Goal: Find contact information: Find contact information

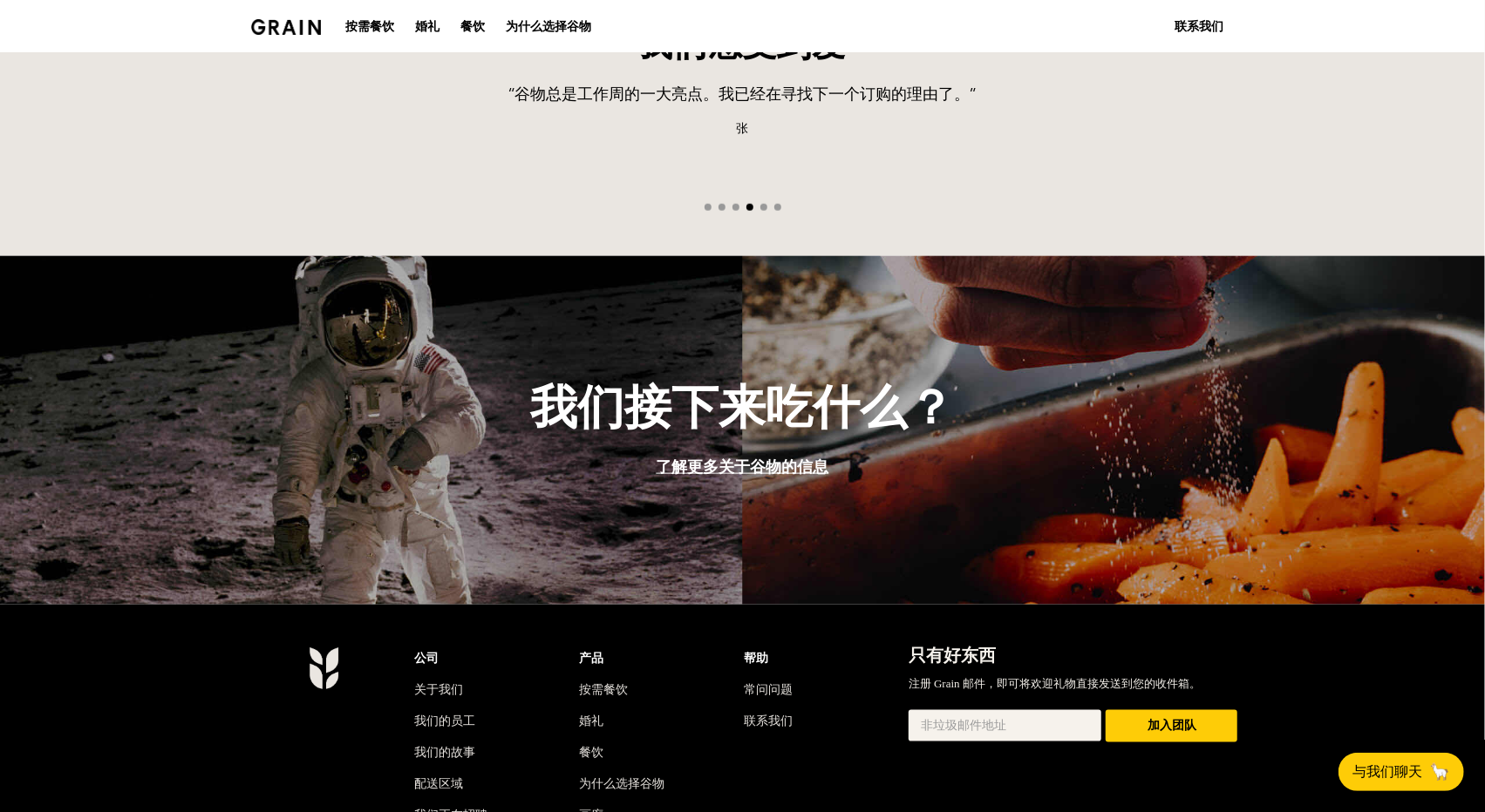
scroll to position [1308, 0]
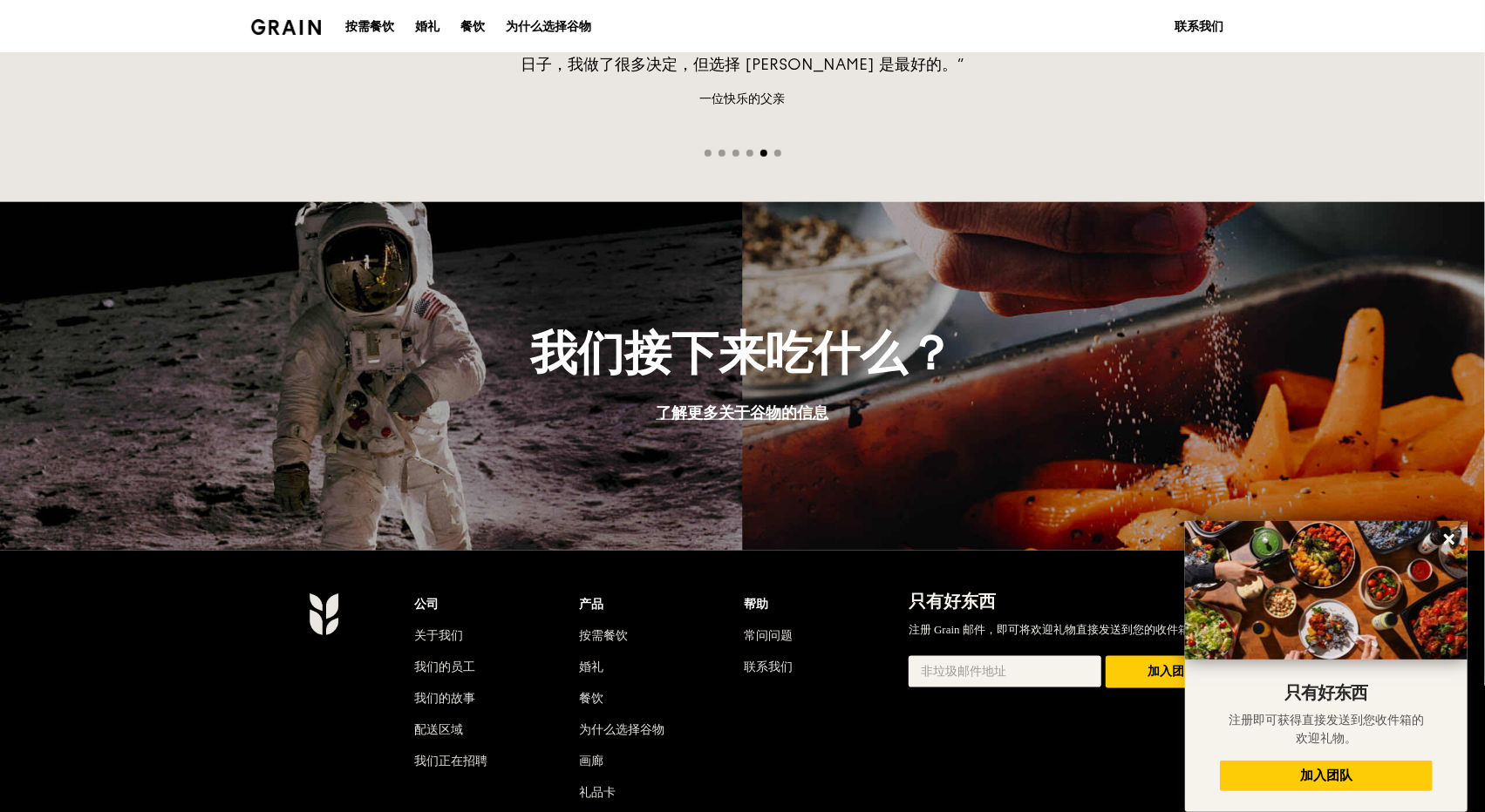
click at [773, 652] on li "联系我们" at bounding box center [826, 663] width 165 height 31
click at [775, 660] on font "联系我们" at bounding box center [768, 667] width 49 height 15
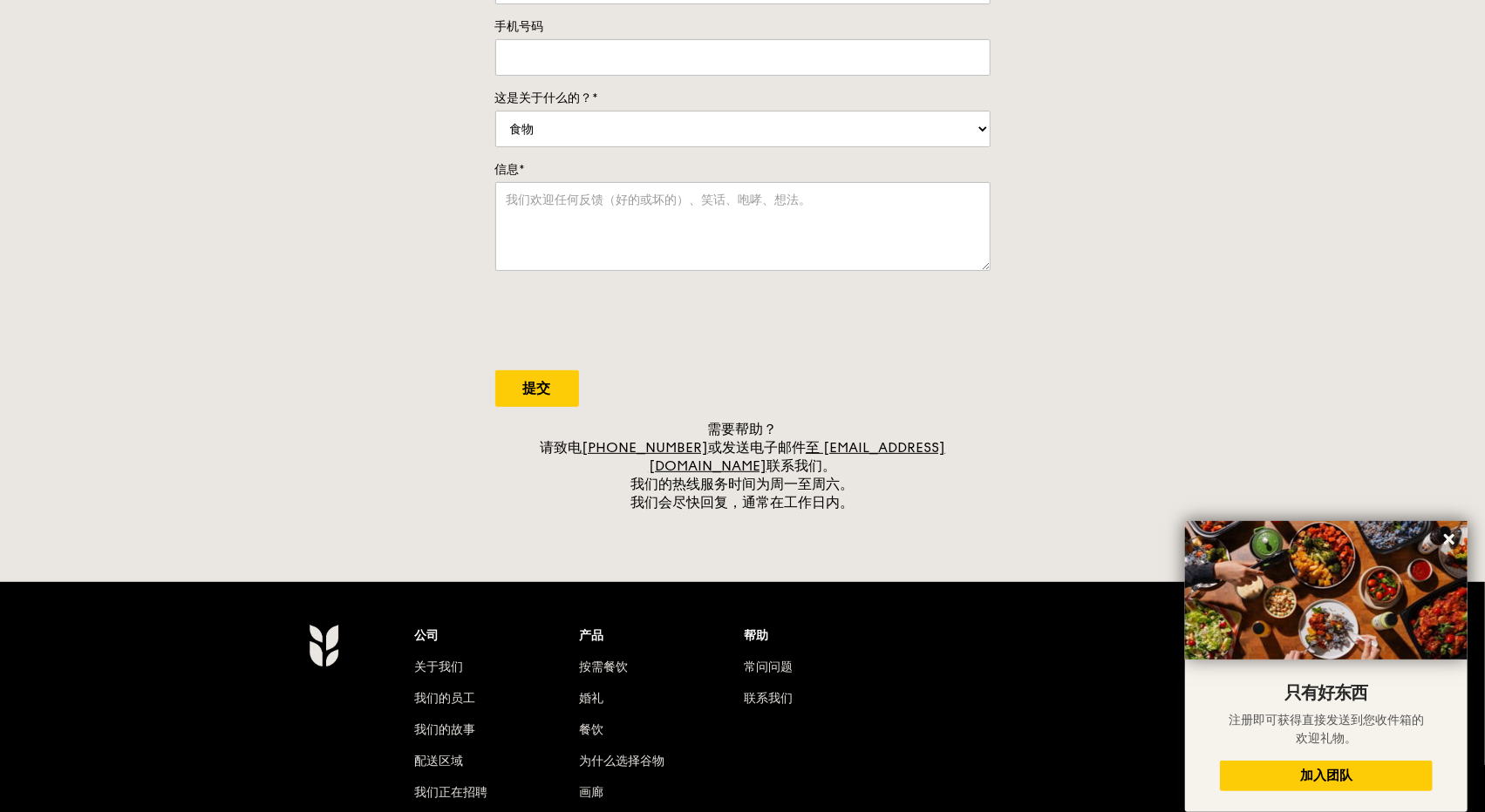
scroll to position [349, 0]
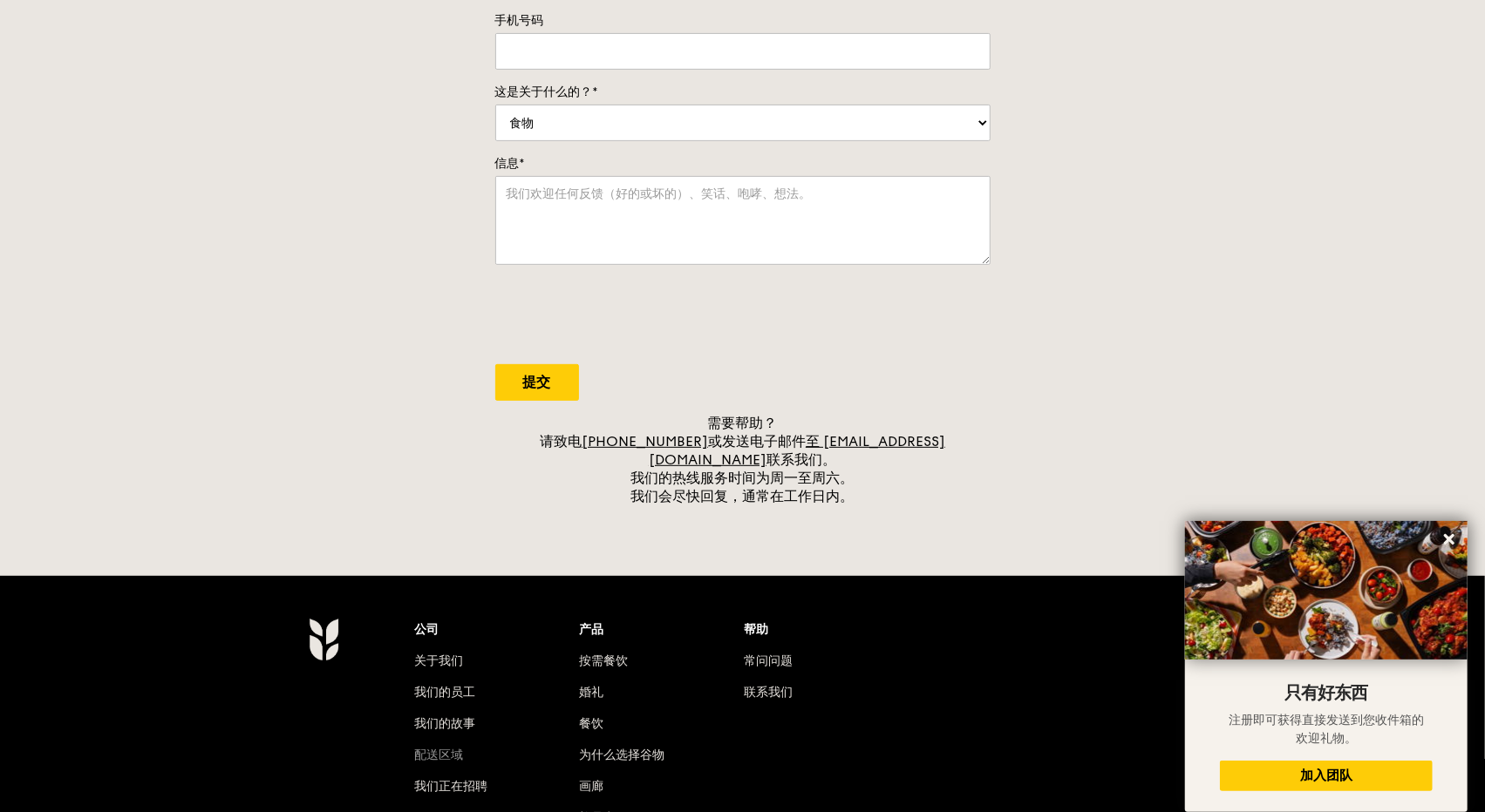
click at [453, 748] on font "配送区域" at bounding box center [439, 755] width 49 height 15
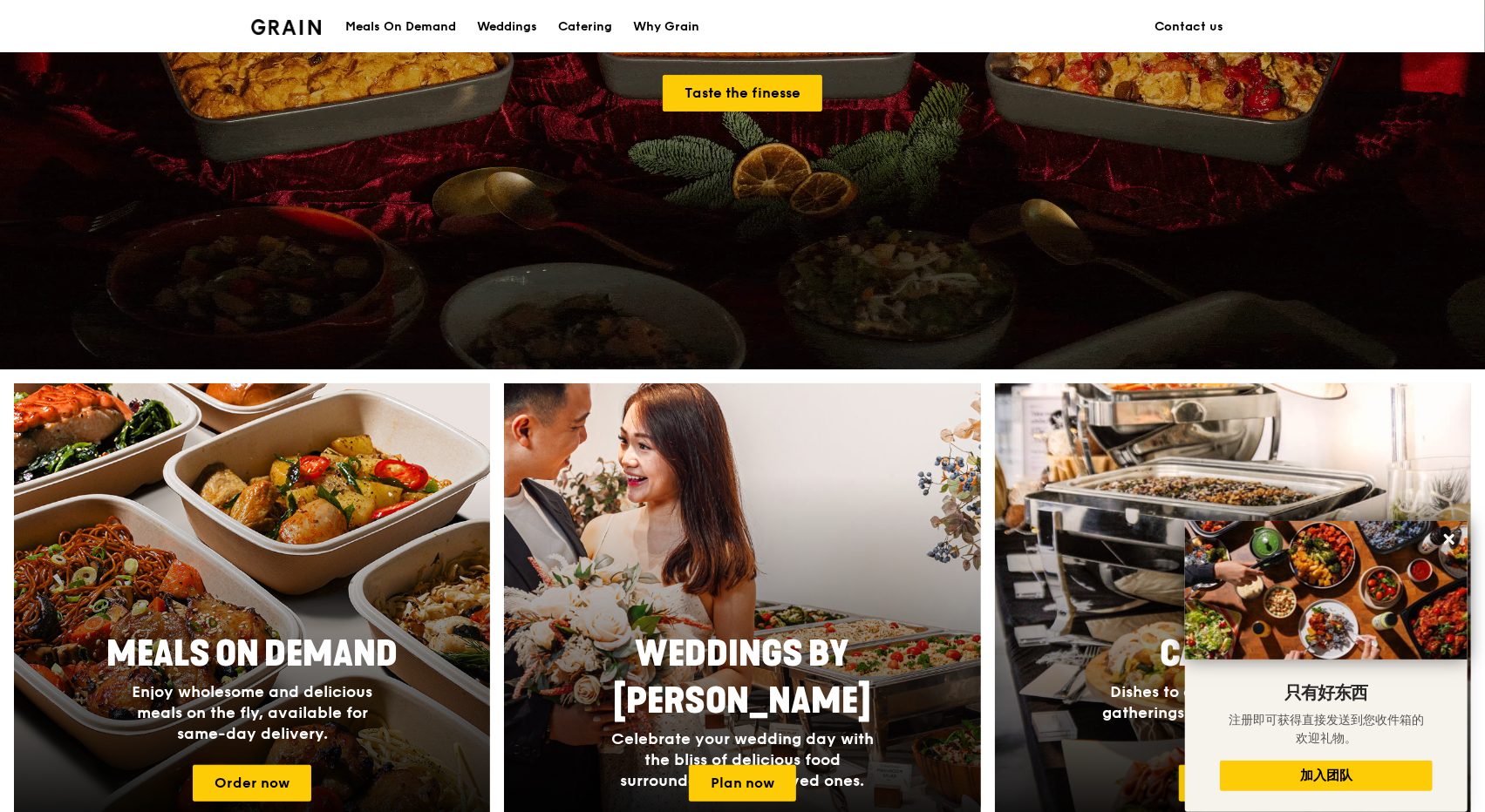
scroll to position [1308, 0]
